Goal: Information Seeking & Learning: Learn about a topic

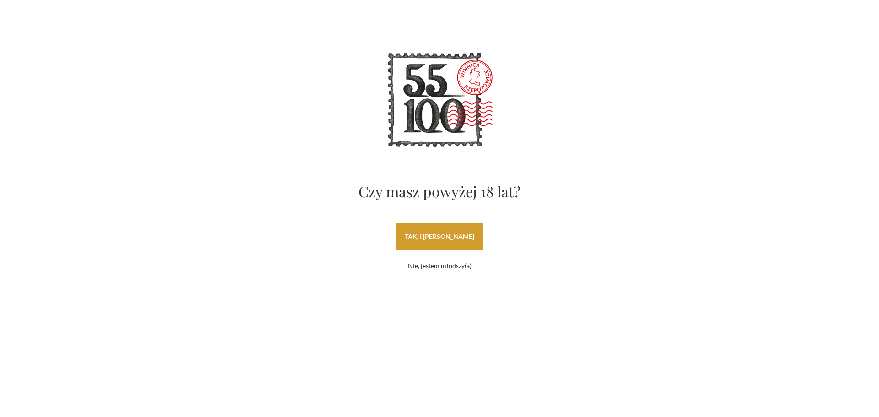
click at [470, 236] on link "tak, i [PERSON_NAME]" at bounding box center [439, 236] width 88 height 27
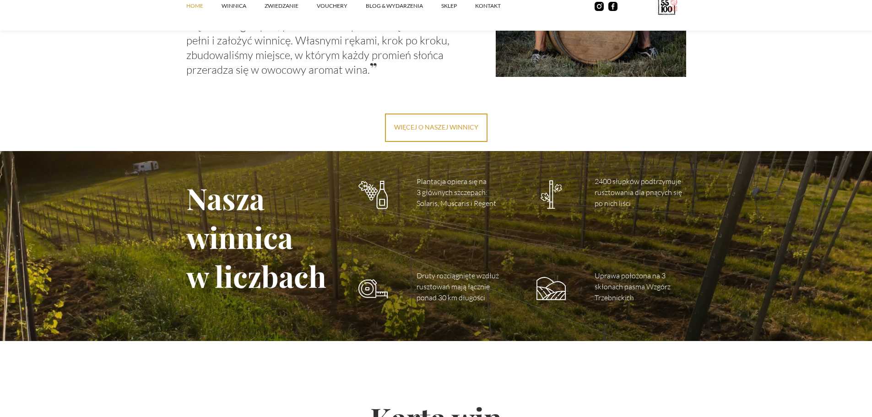
scroll to position [1236, 0]
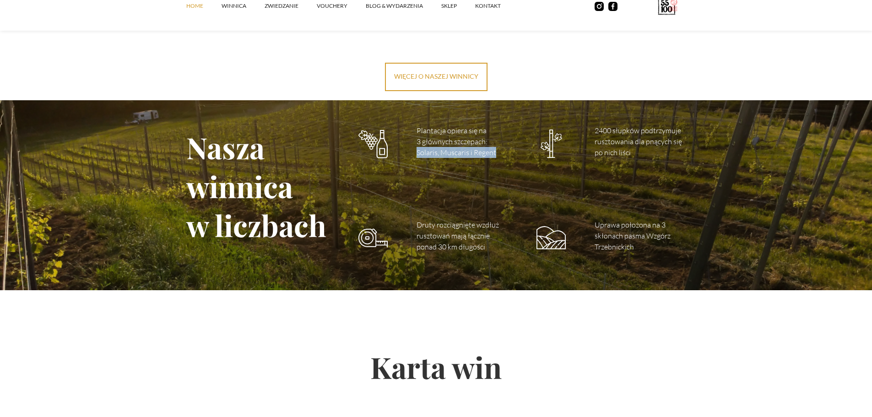
drag, startPoint x: 413, startPoint y: 153, endPoint x: 501, endPoint y: 155, distance: 87.9
click at [501, 155] on div "Nasza winnica w liczbach Plantacja opiera się na 3 głównych szczepach: Solaris,…" at bounding box center [436, 190] width 500 height 181
copy p "Solaris, Muscaris i Regent"
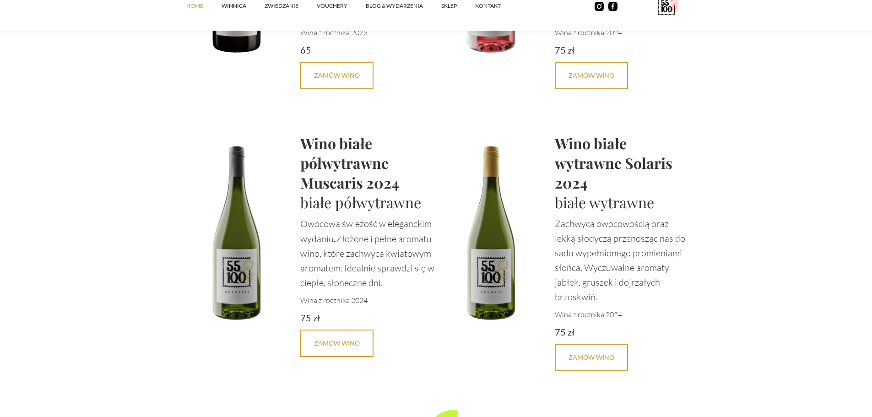
scroll to position [2151, 0]
